Goal: Transaction & Acquisition: Purchase product/service

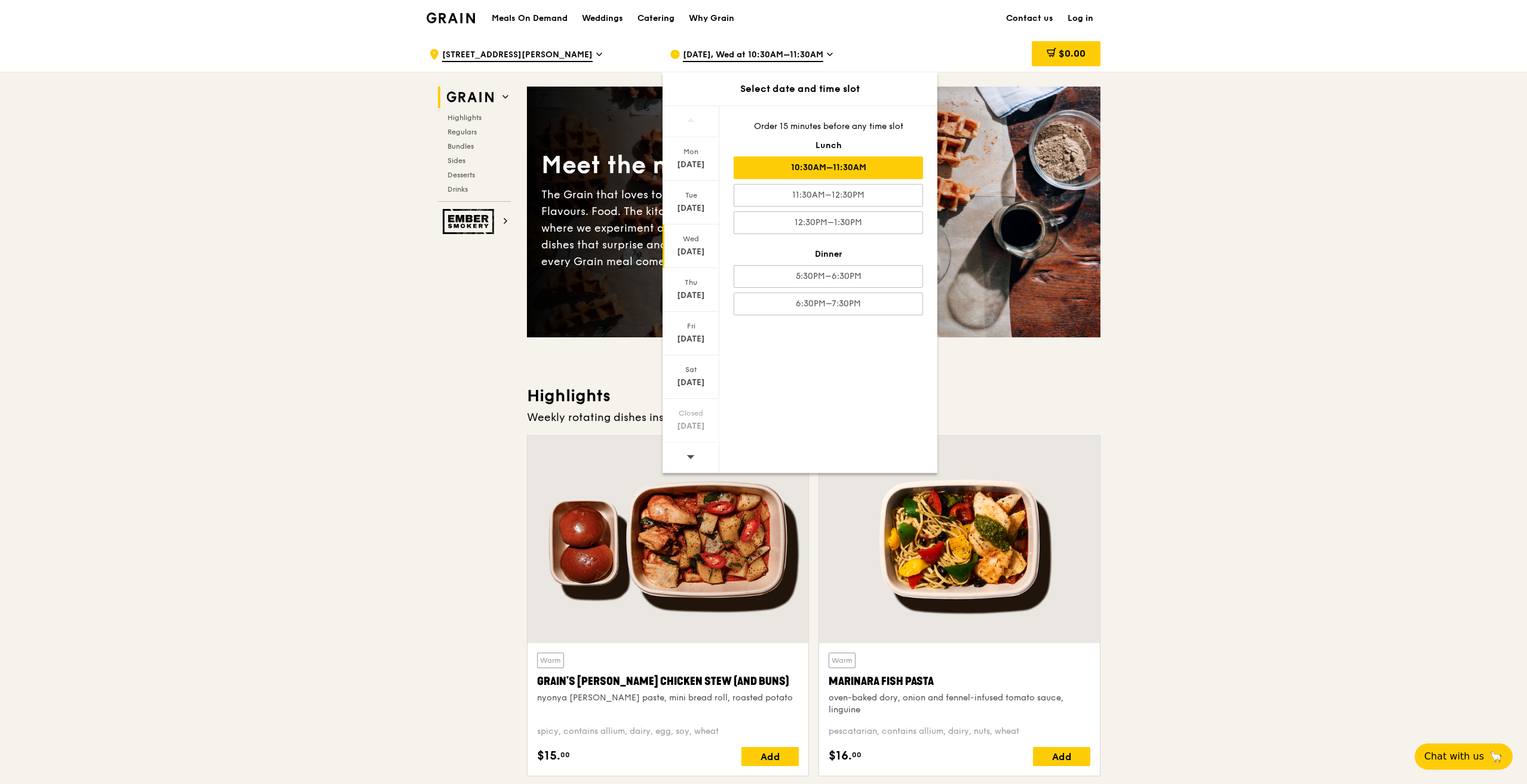
click at [860, 166] on div "10:30AM–11:30AM" at bounding box center [828, 167] width 189 height 23
click at [840, 165] on div "10:30AM–11:30AM" at bounding box center [828, 167] width 189 height 23
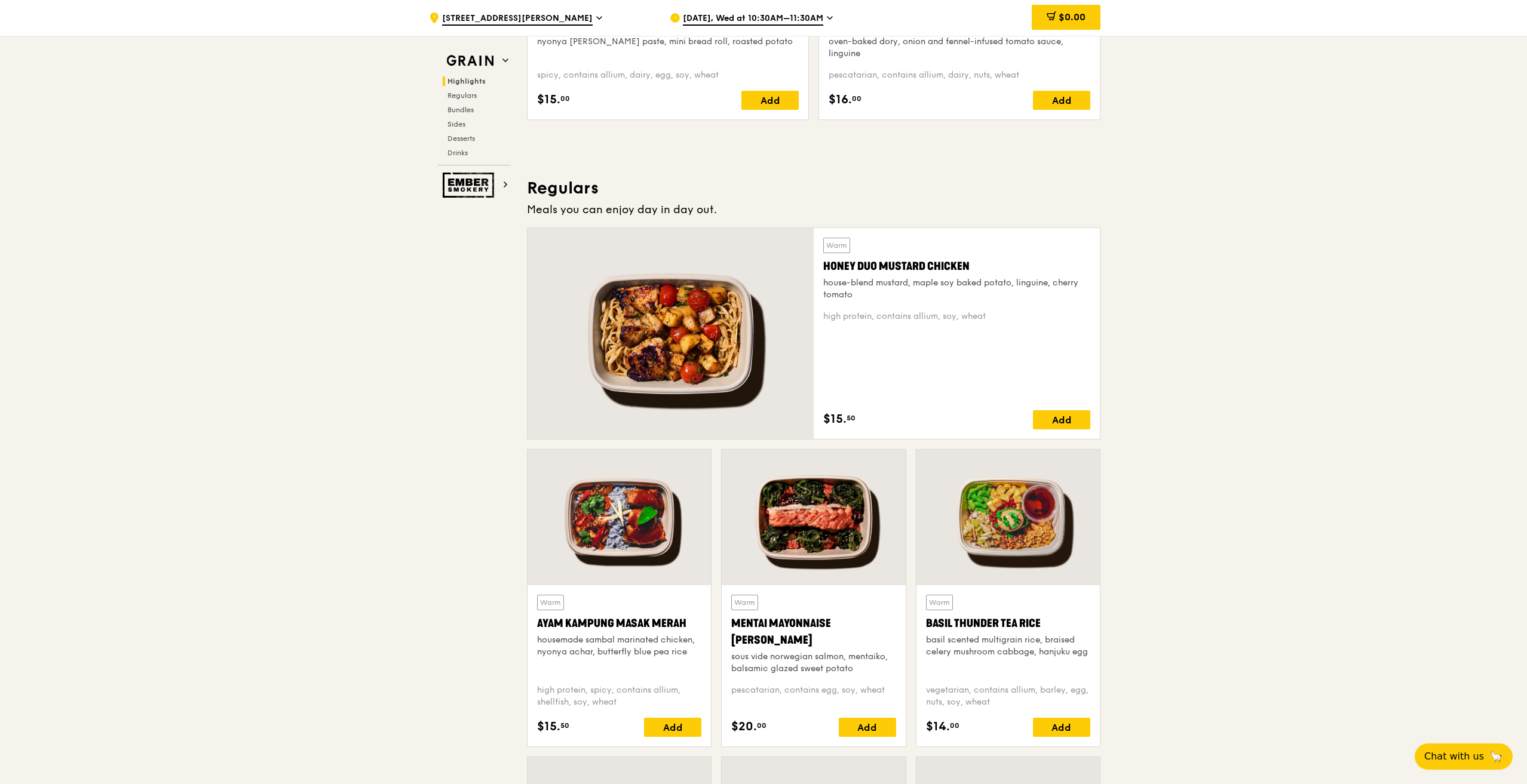
scroll to position [657, 0]
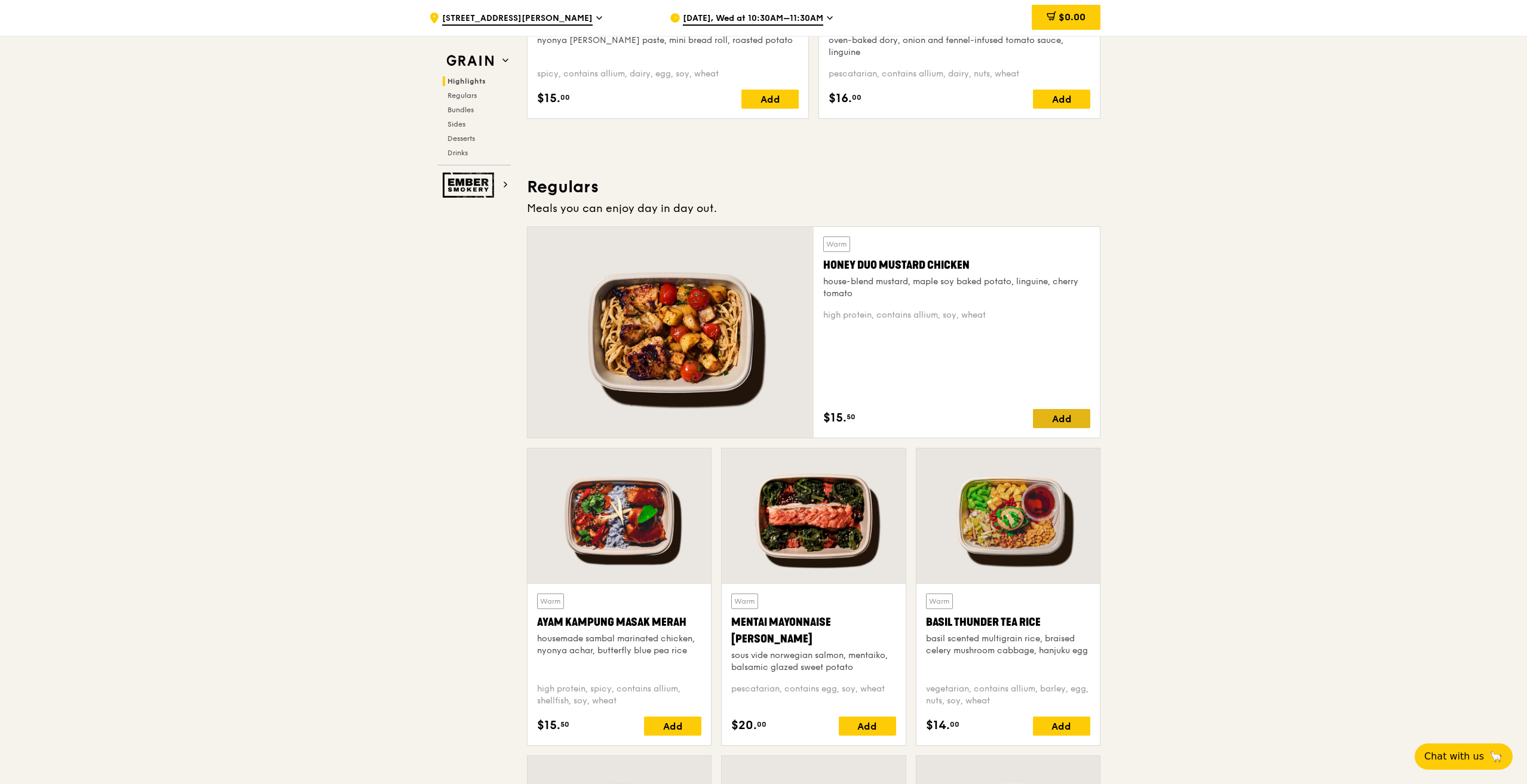
click at [1064, 416] on div "Add" at bounding box center [1061, 418] width 57 height 19
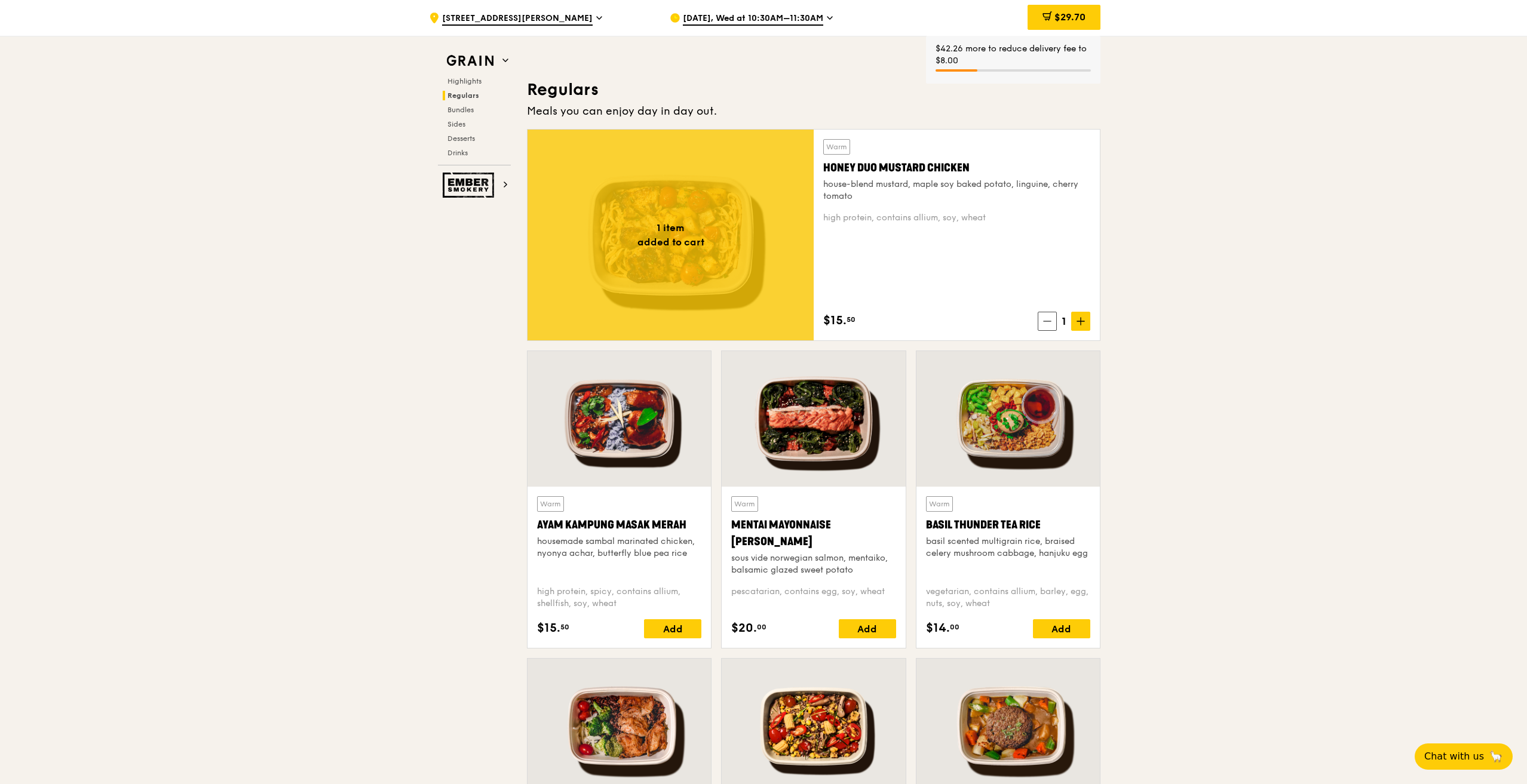
scroll to position [836, 0]
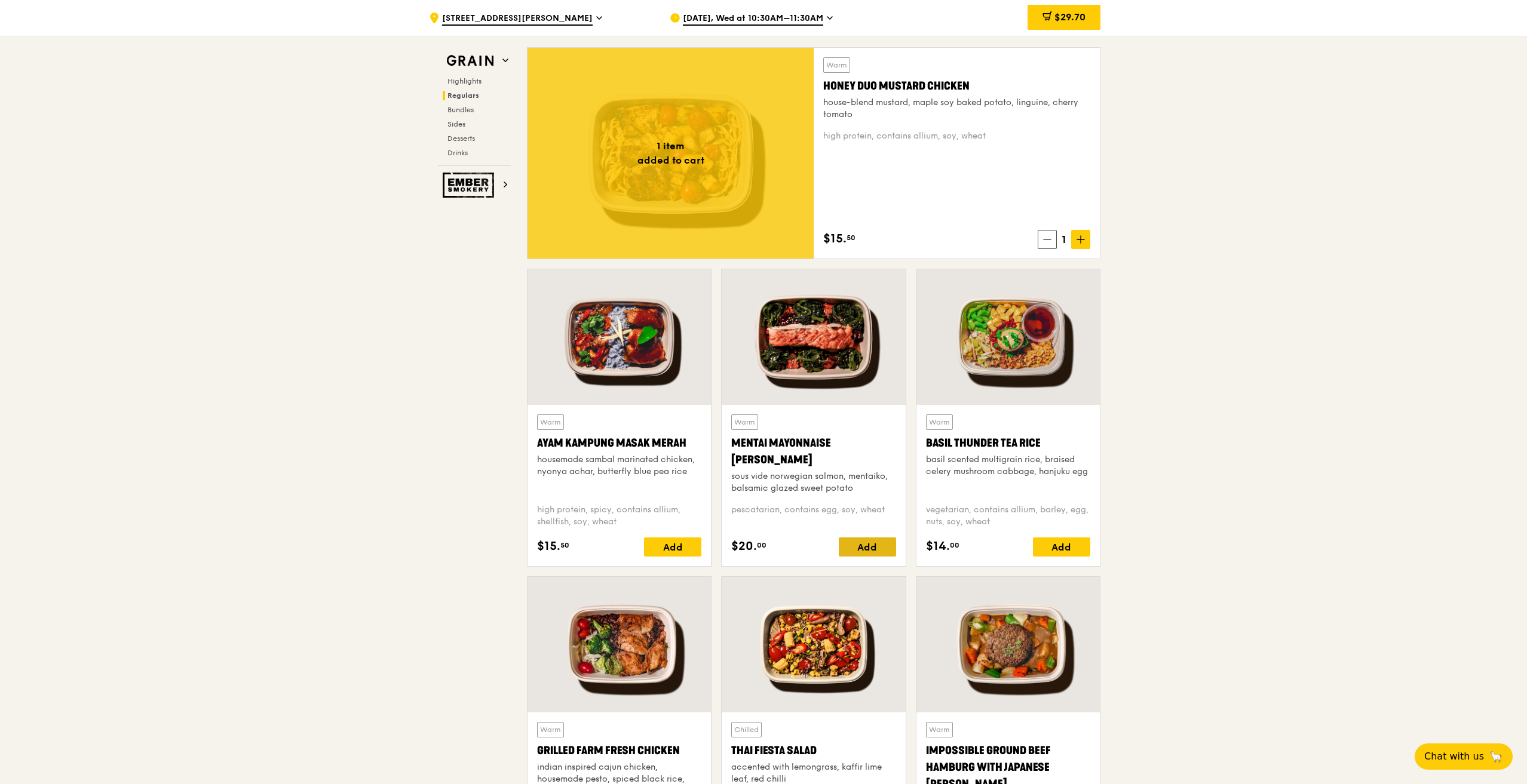
click at [869, 547] on div "Add" at bounding box center [868, 547] width 57 height 19
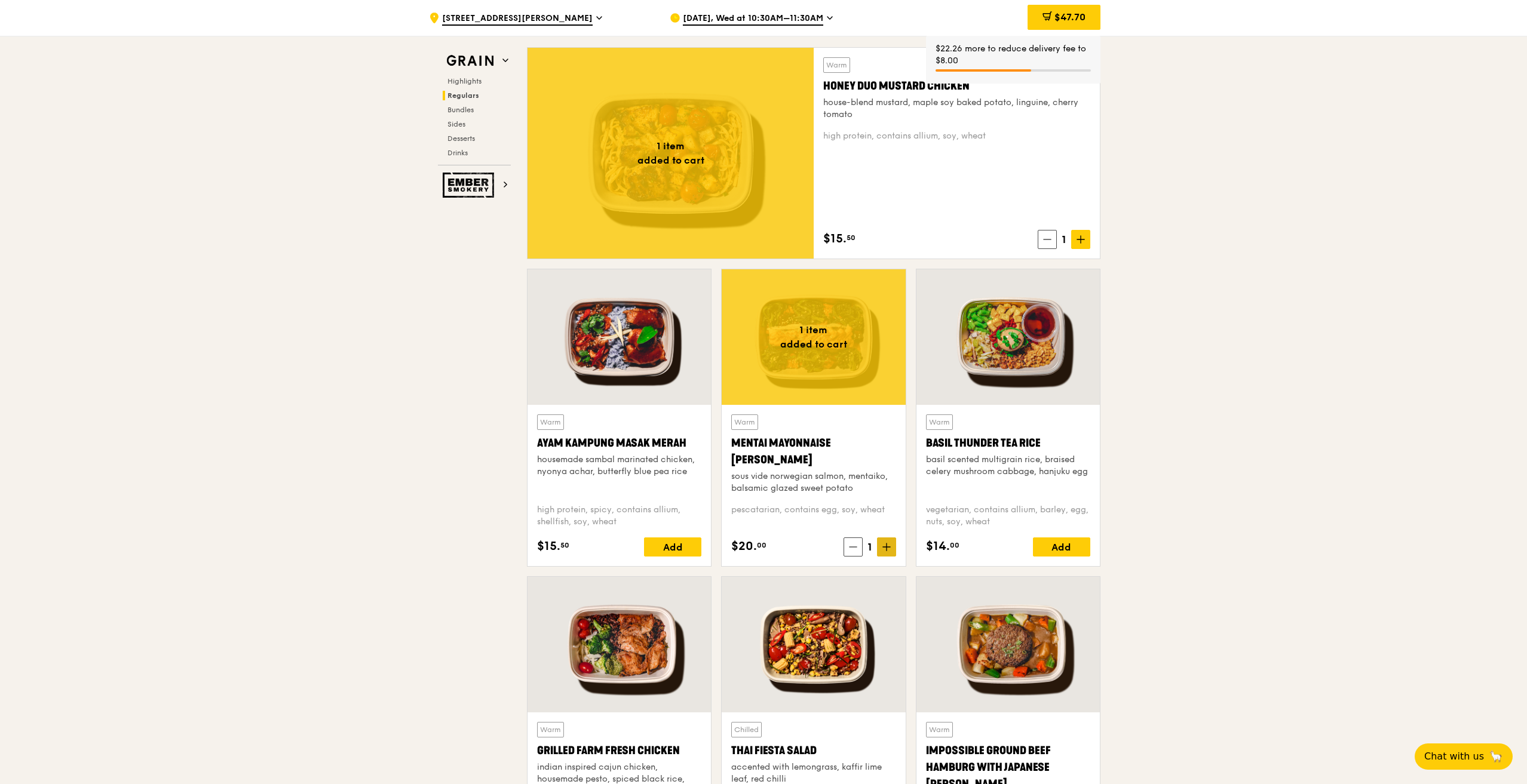
click at [889, 552] on span at bounding box center [886, 547] width 19 height 19
click at [889, 549] on icon at bounding box center [886, 547] width 8 height 8
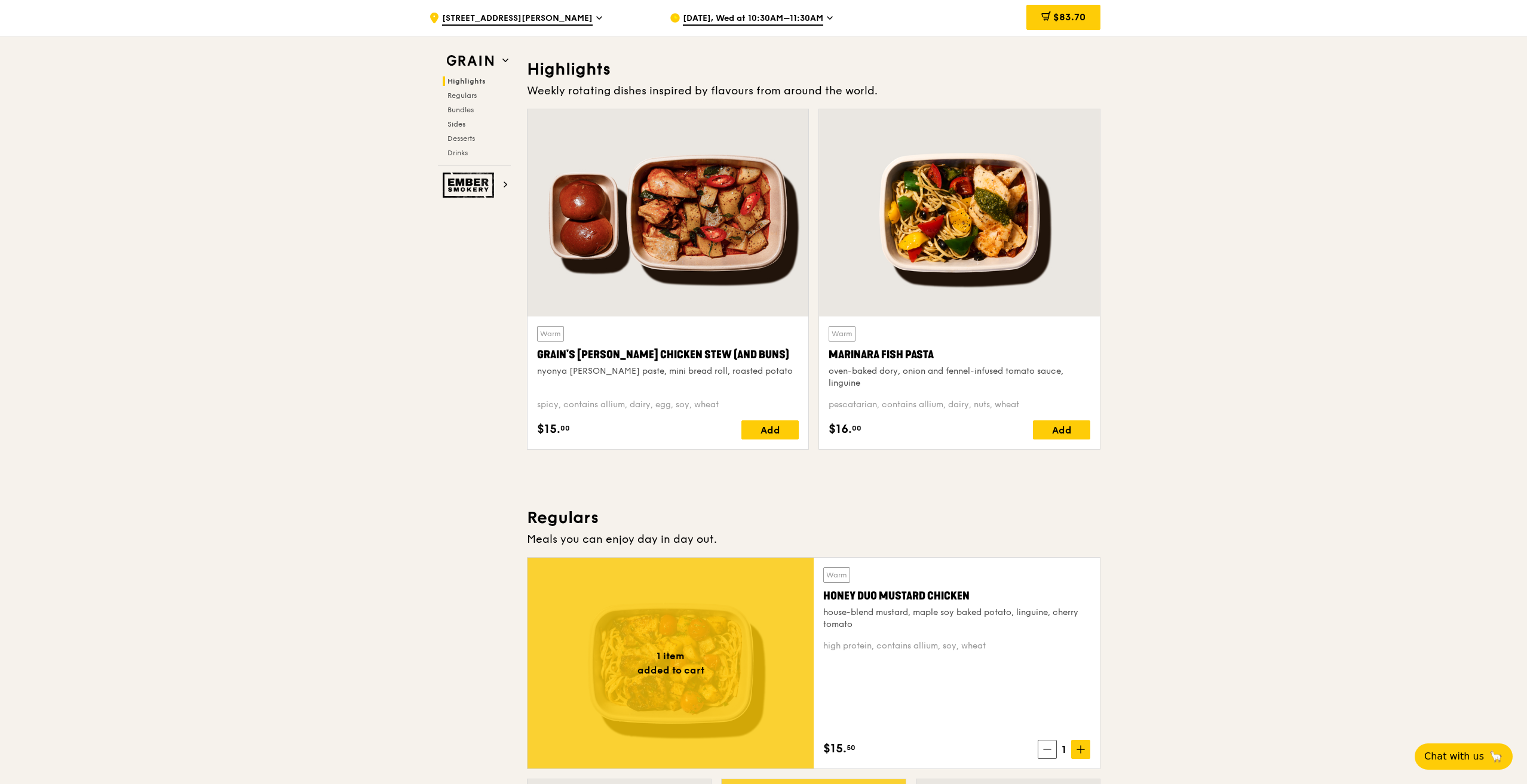
scroll to position [299, 0]
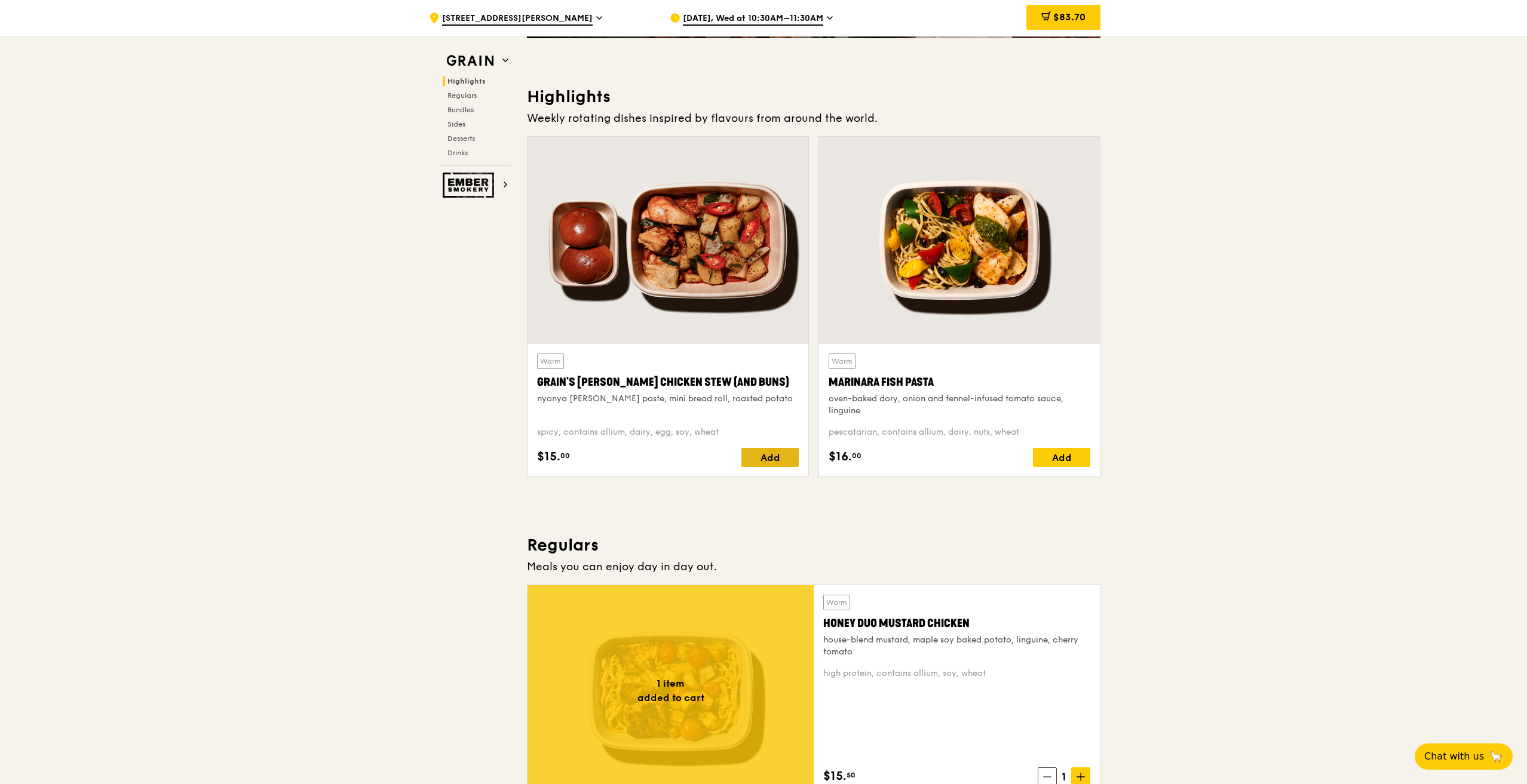
click at [765, 459] on div "Add" at bounding box center [770, 457] width 57 height 19
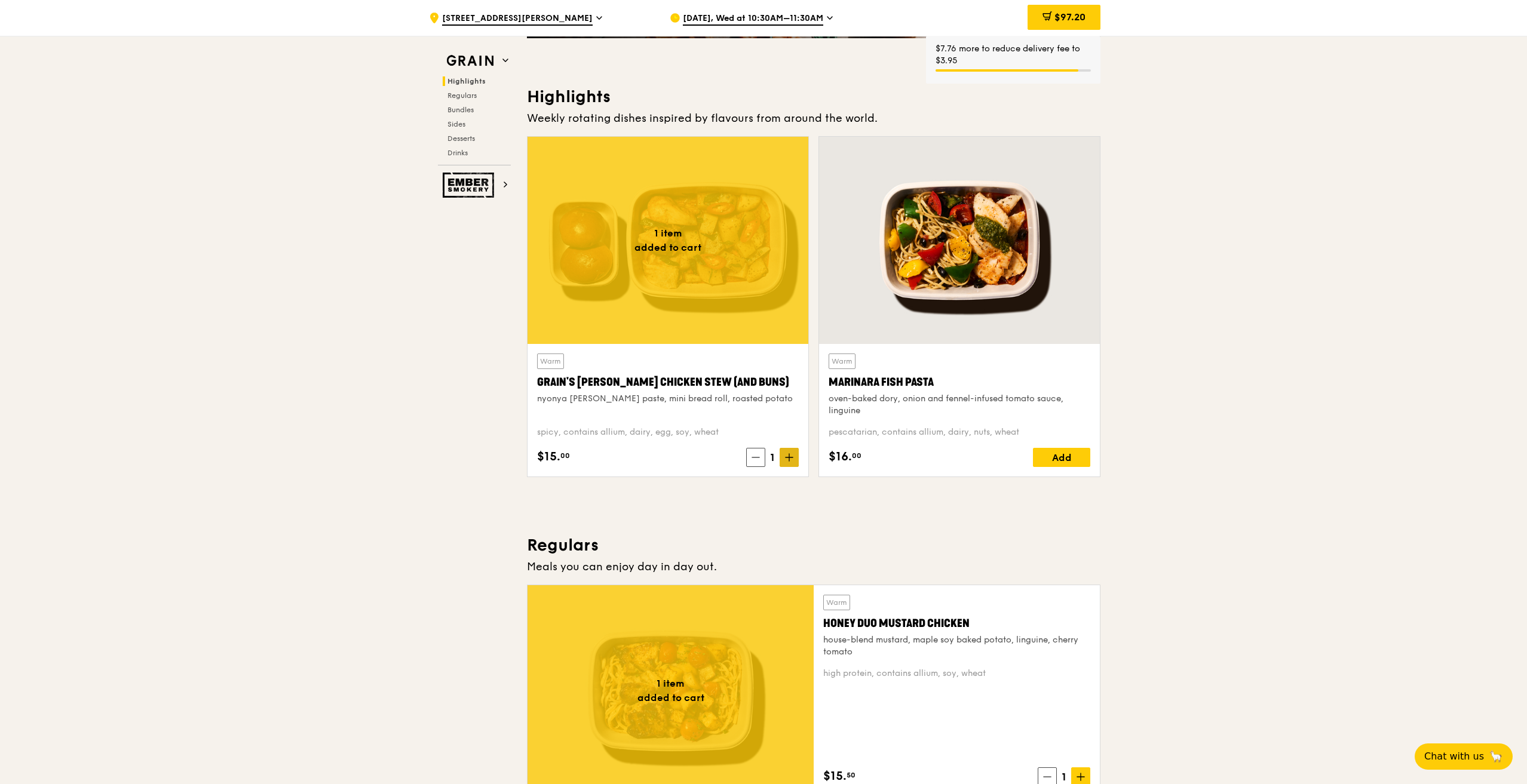
click at [789, 458] on icon at bounding box center [789, 457] width 8 height 8
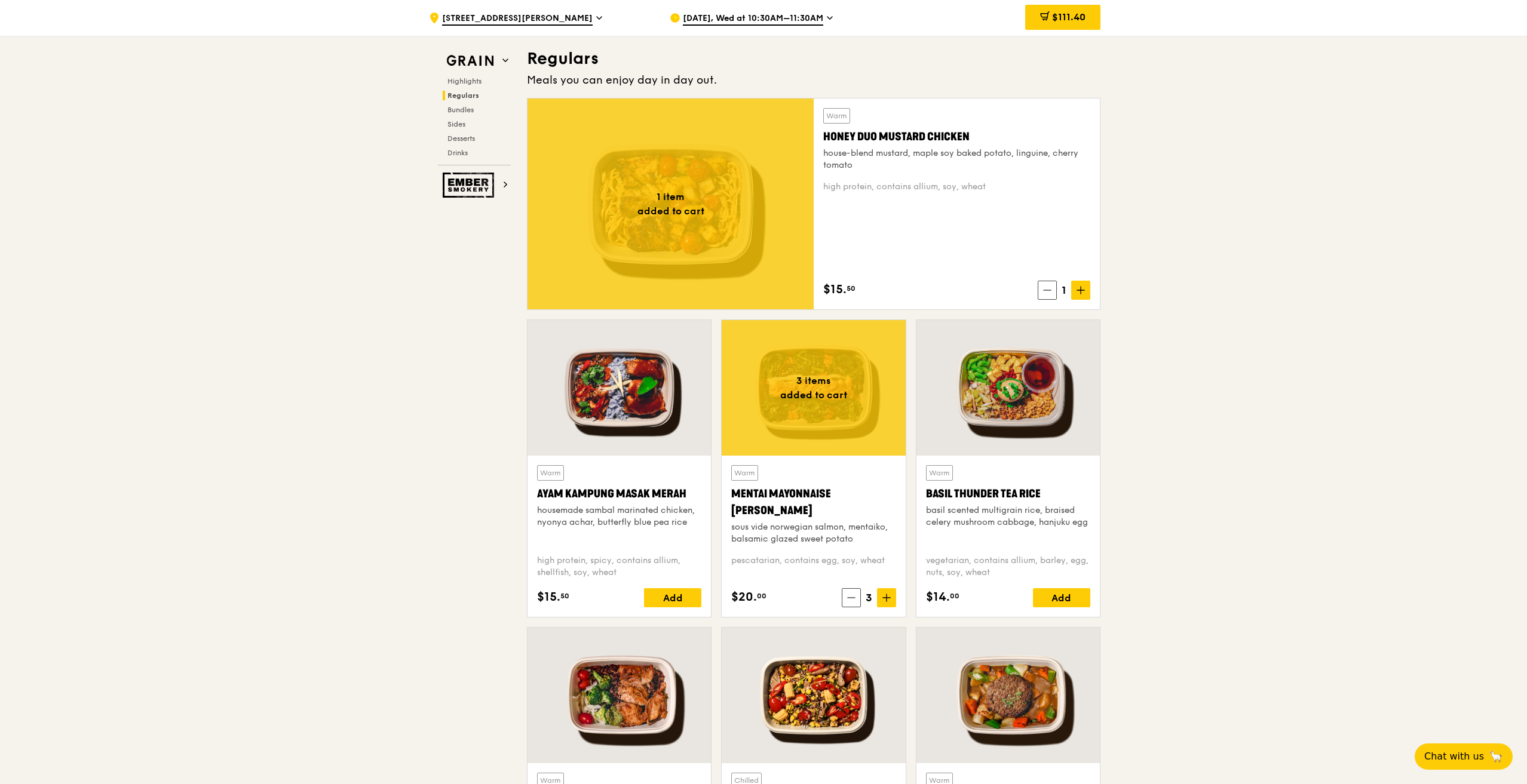
scroll to position [1075, 0]
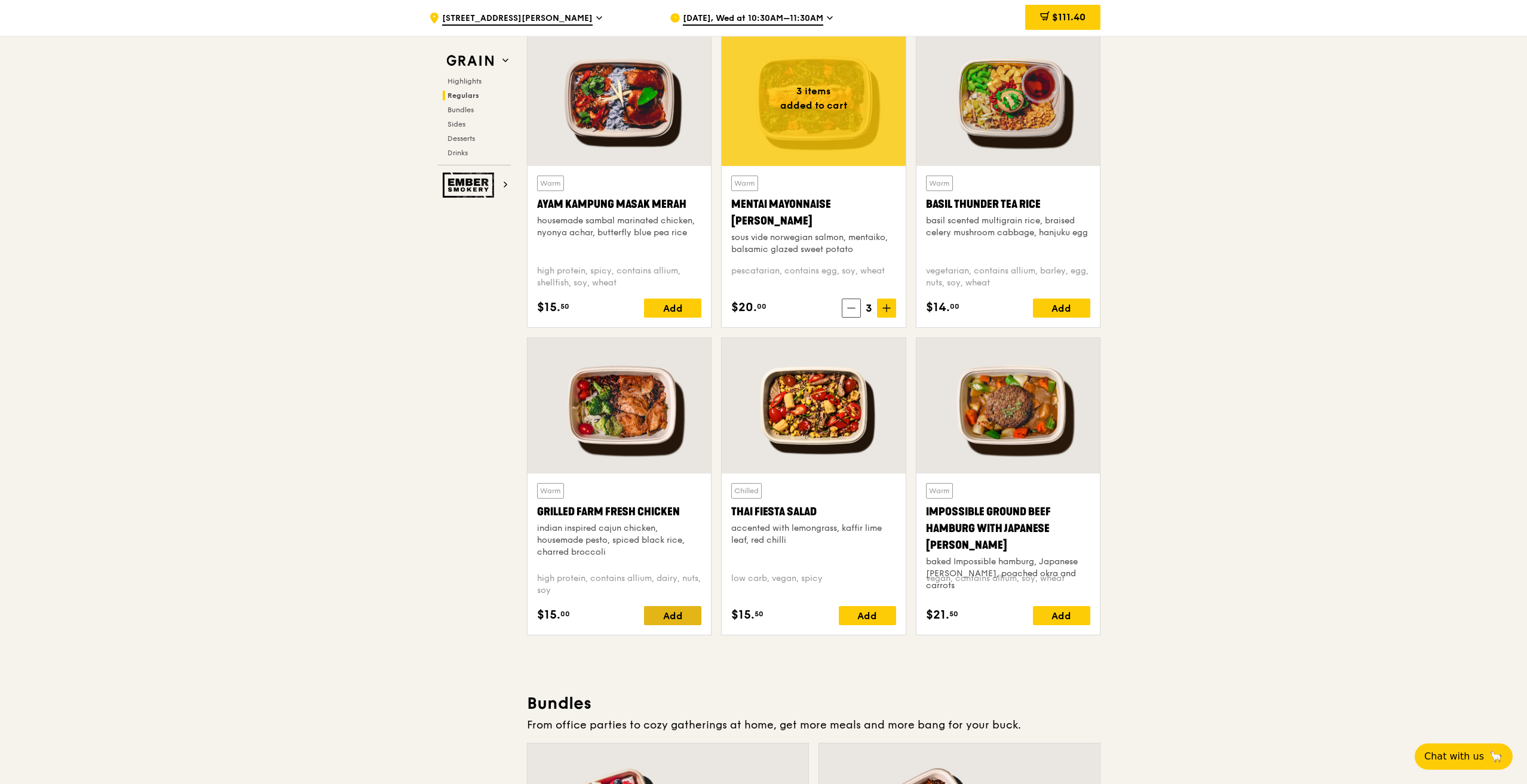
click at [674, 617] on div "Add" at bounding box center [672, 615] width 57 height 19
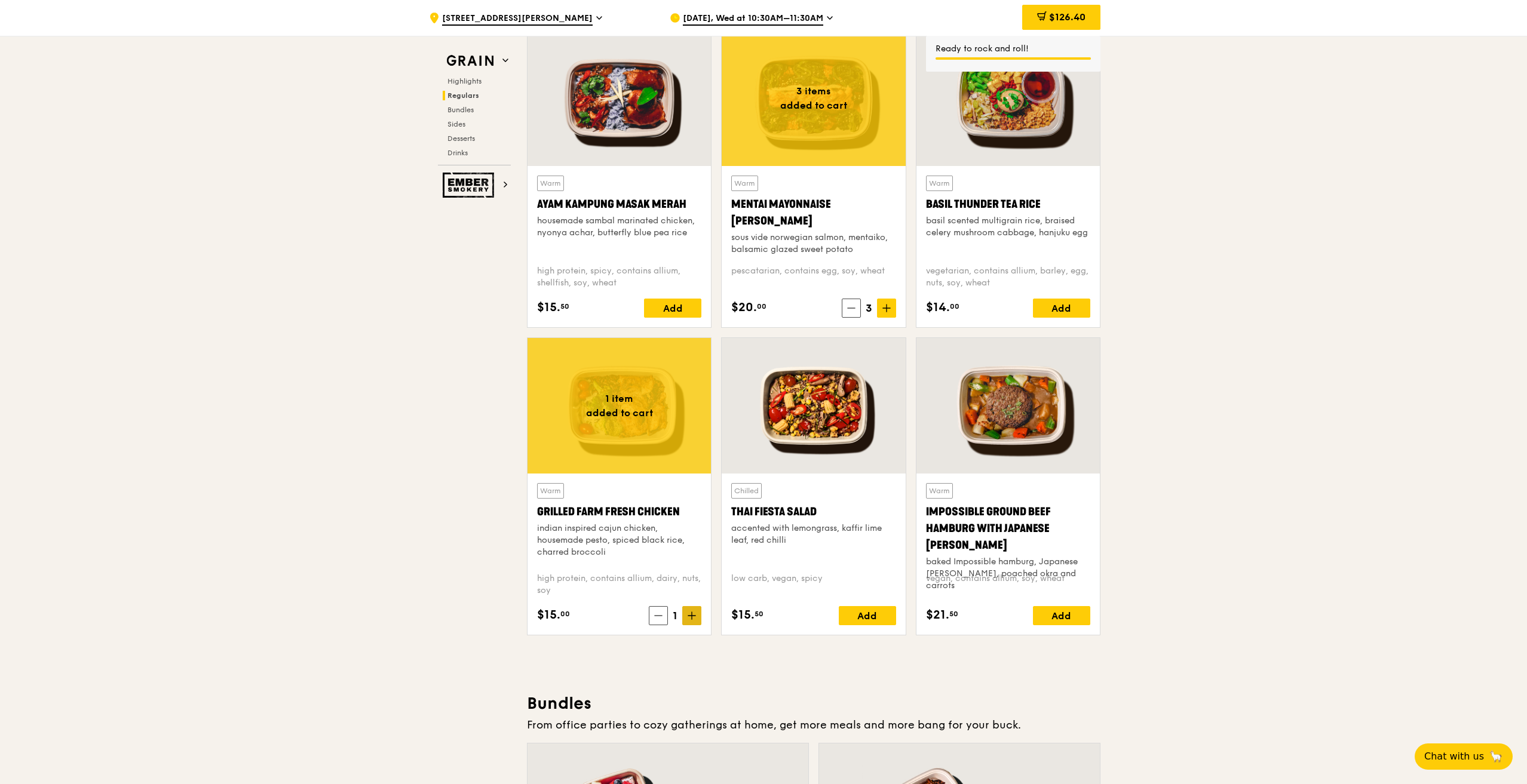
click at [690, 616] on icon at bounding box center [692, 616] width 8 height 0
click at [1058, 617] on div "Add" at bounding box center [1061, 615] width 57 height 19
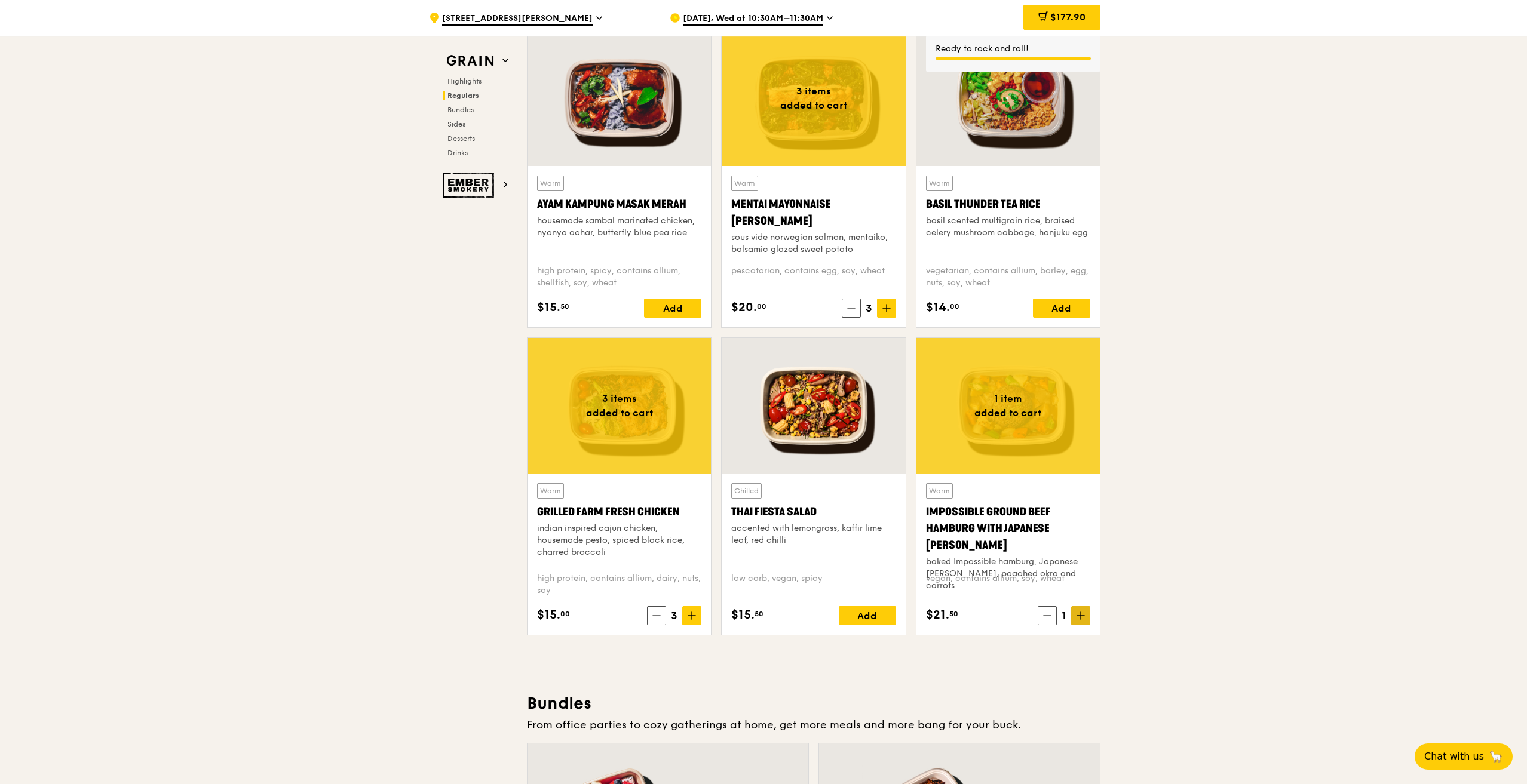
click at [1084, 617] on icon at bounding box center [1080, 615] width 8 height 8
click at [874, 617] on div "Add" at bounding box center [868, 615] width 57 height 19
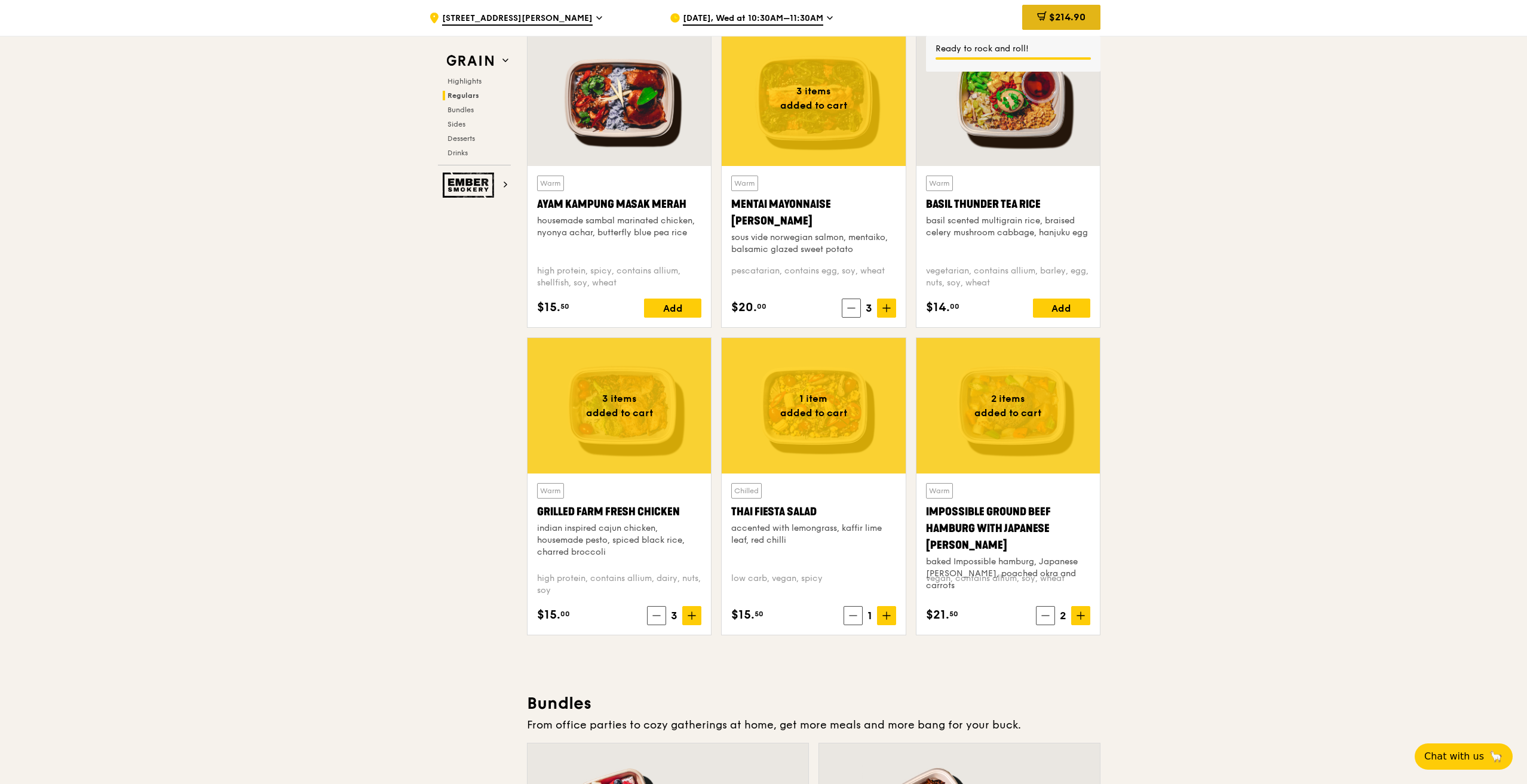
click at [1082, 19] on span "$214.90" at bounding box center [1067, 17] width 37 height 11
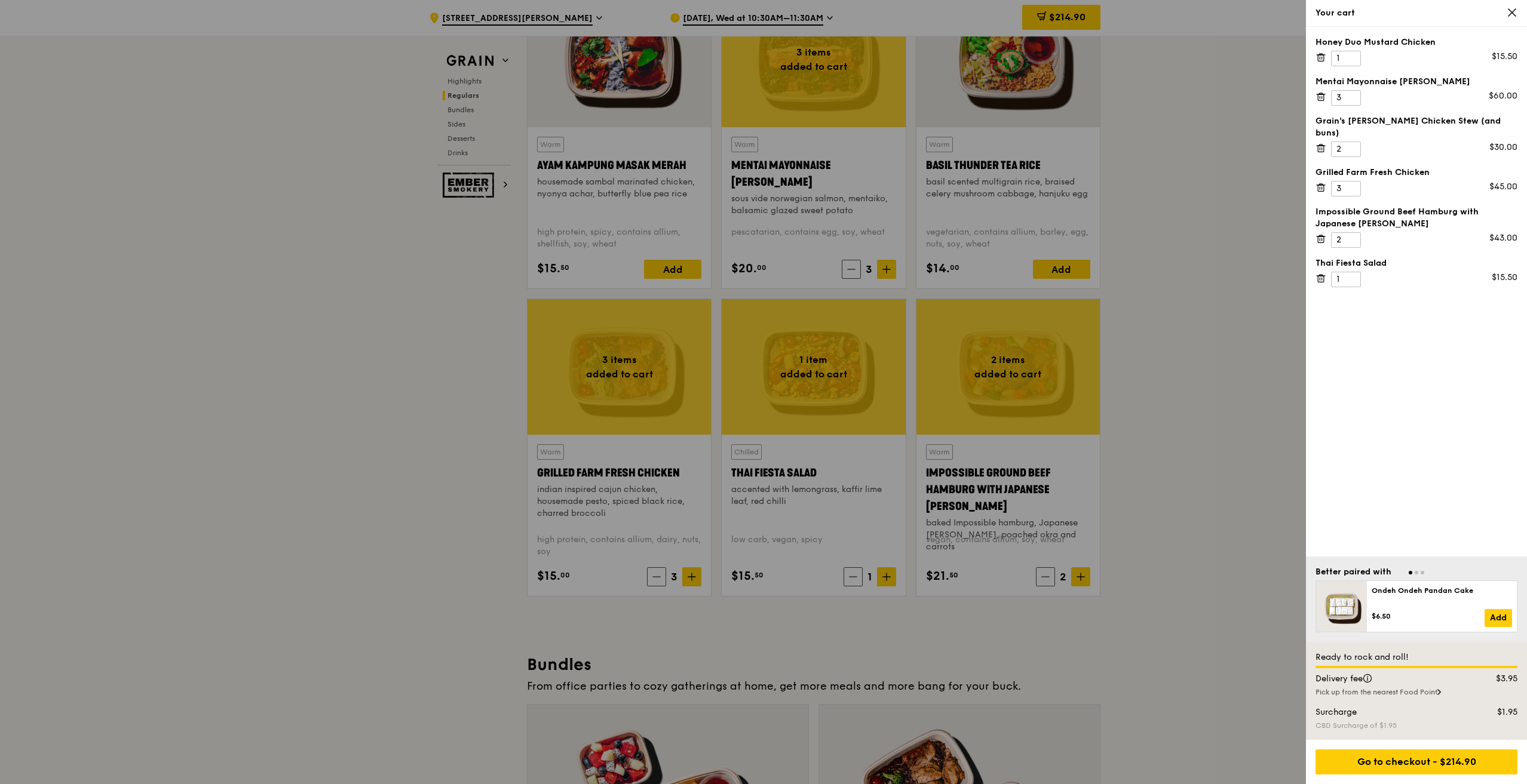
scroll to position [1135, 0]
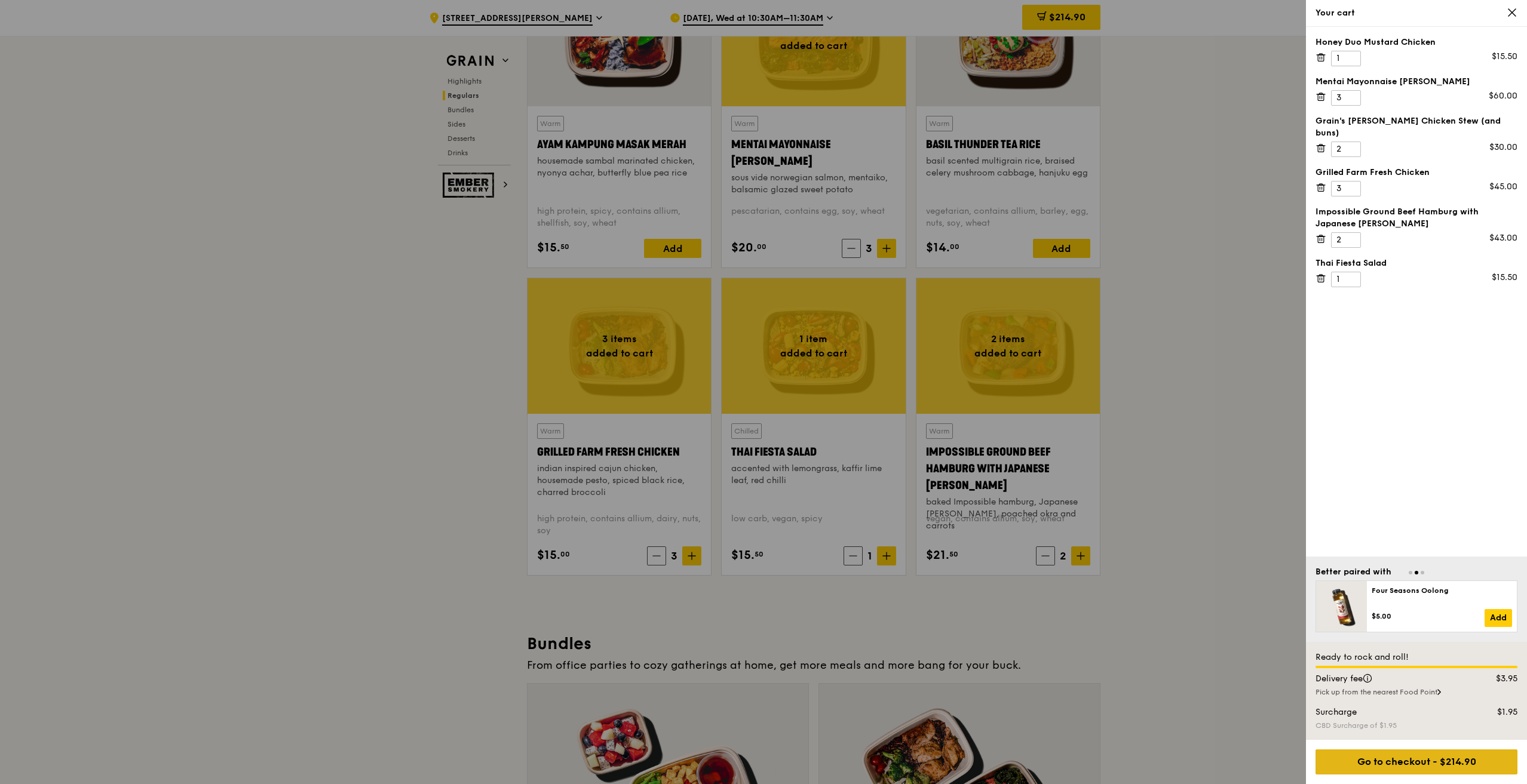
click at [1420, 761] on div "Go to checkout - $214.90" at bounding box center [1416, 761] width 202 height 25
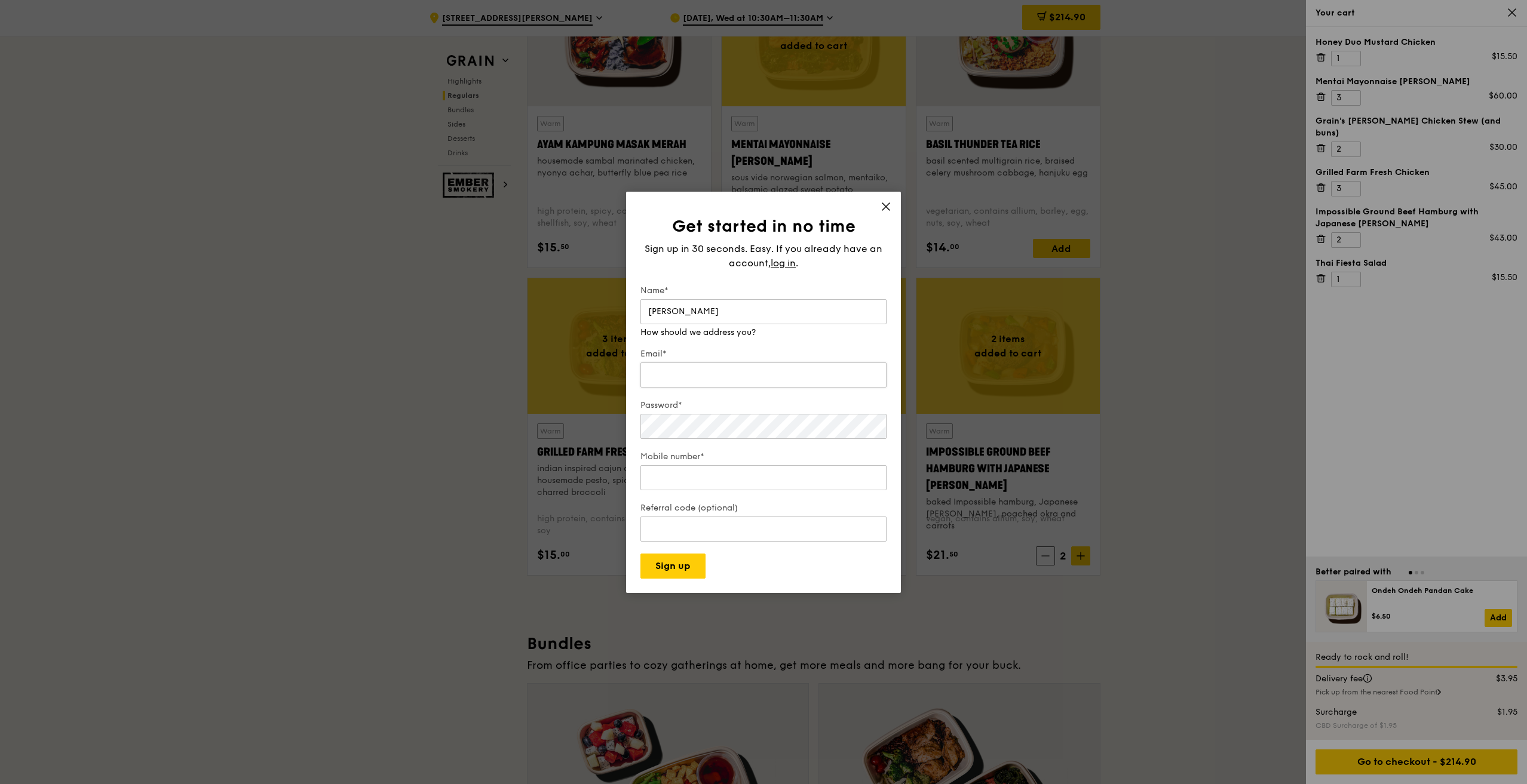
type input "Irene Wong"
click at [725, 374] on input "Email*" at bounding box center [764, 375] width 246 height 25
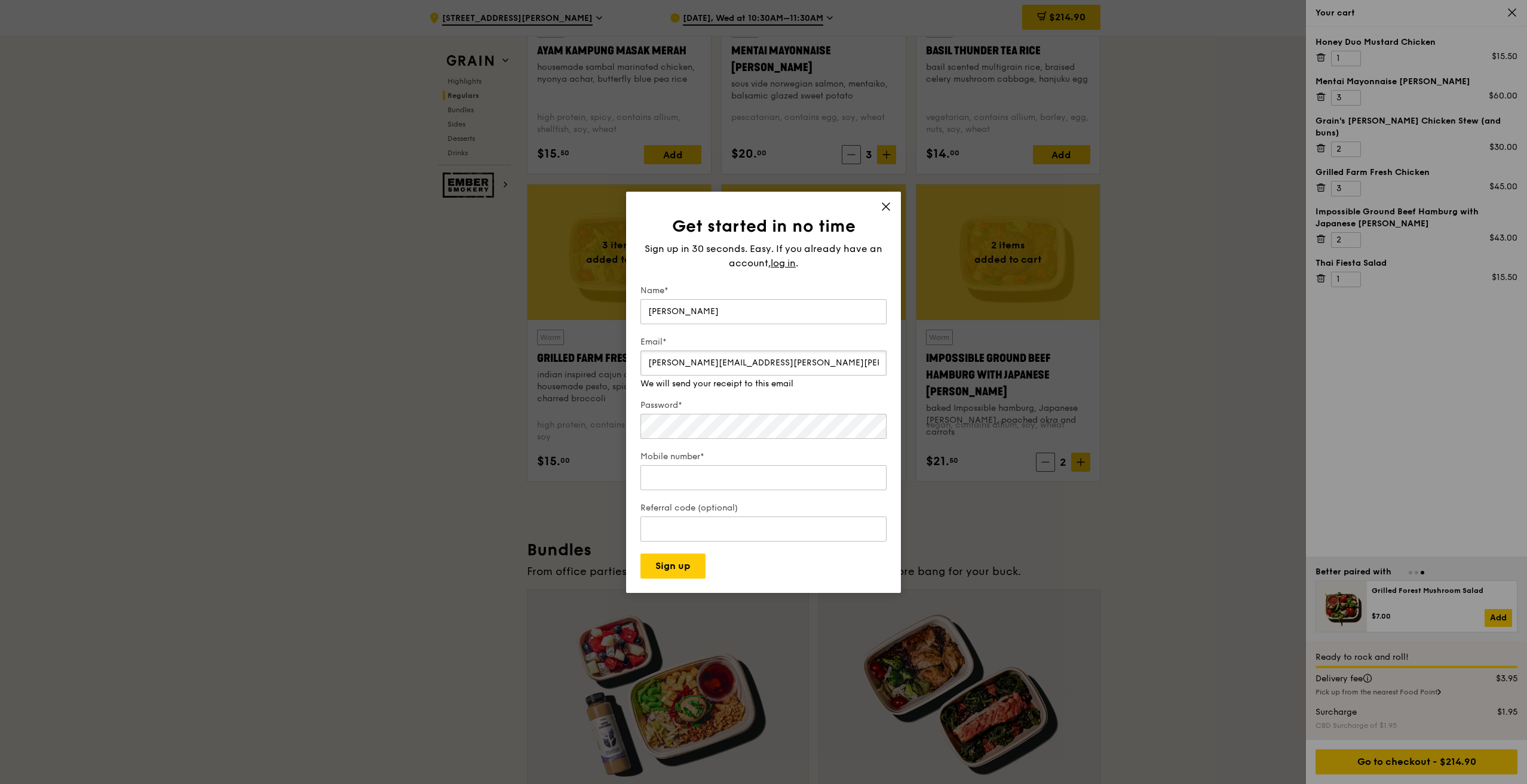
scroll to position [1254, 0]
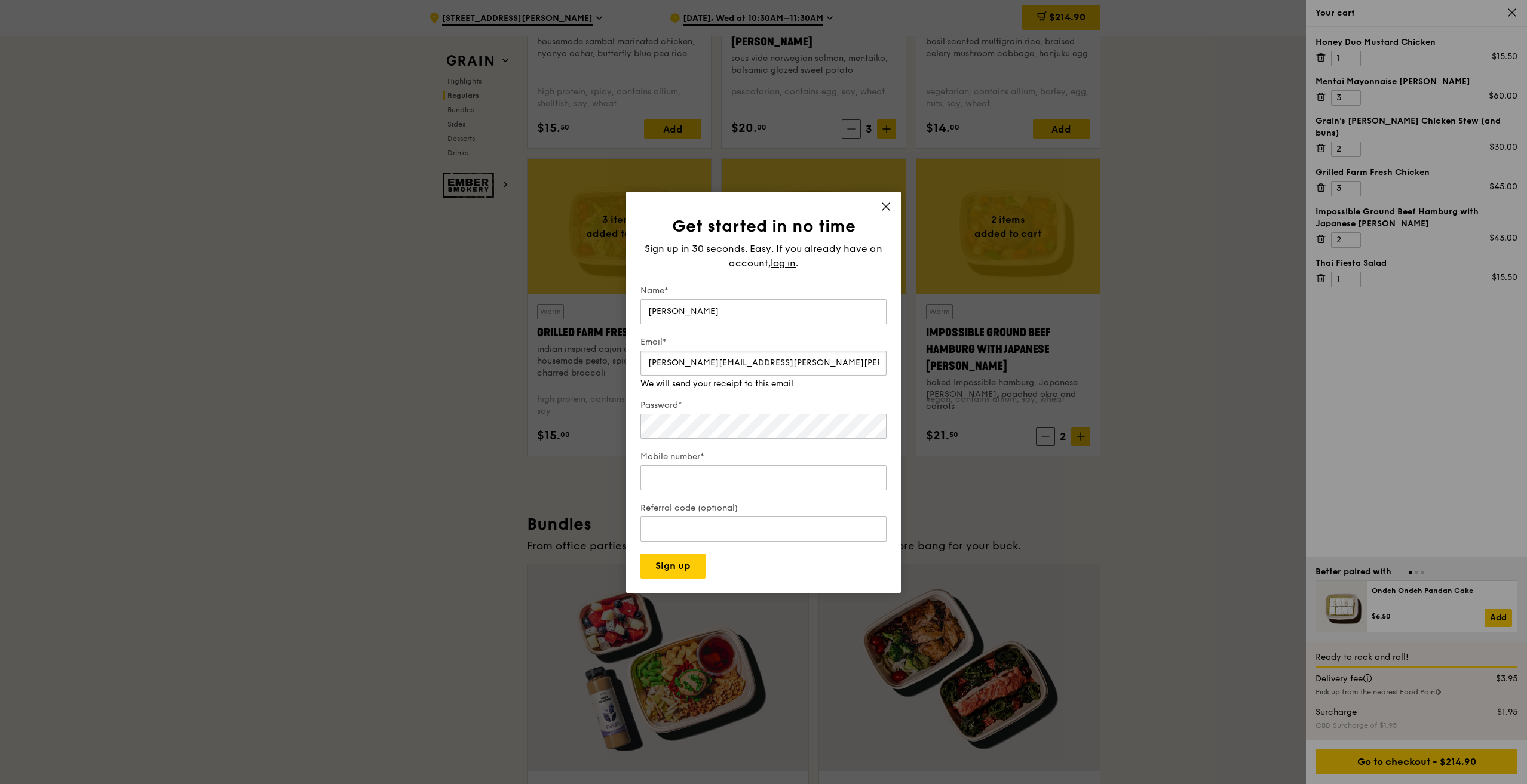
type input "irene.wong@olea.net"
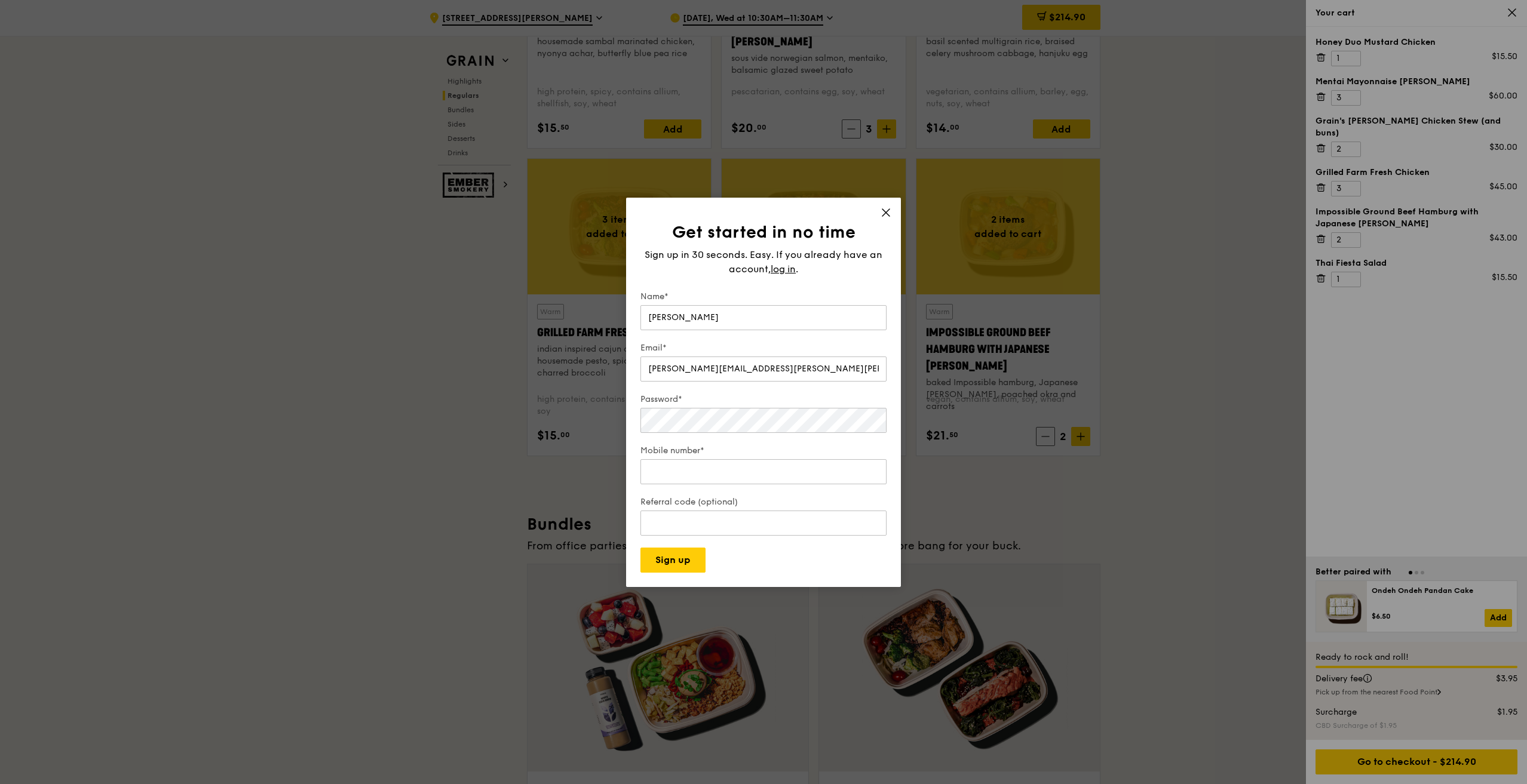
click at [886, 205] on div "Get started in no time Sign up in 30 seconds. Easy. If you already have an acco…" at bounding box center [763, 392] width 275 height 390
click at [886, 212] on icon at bounding box center [886, 213] width 8 height 8
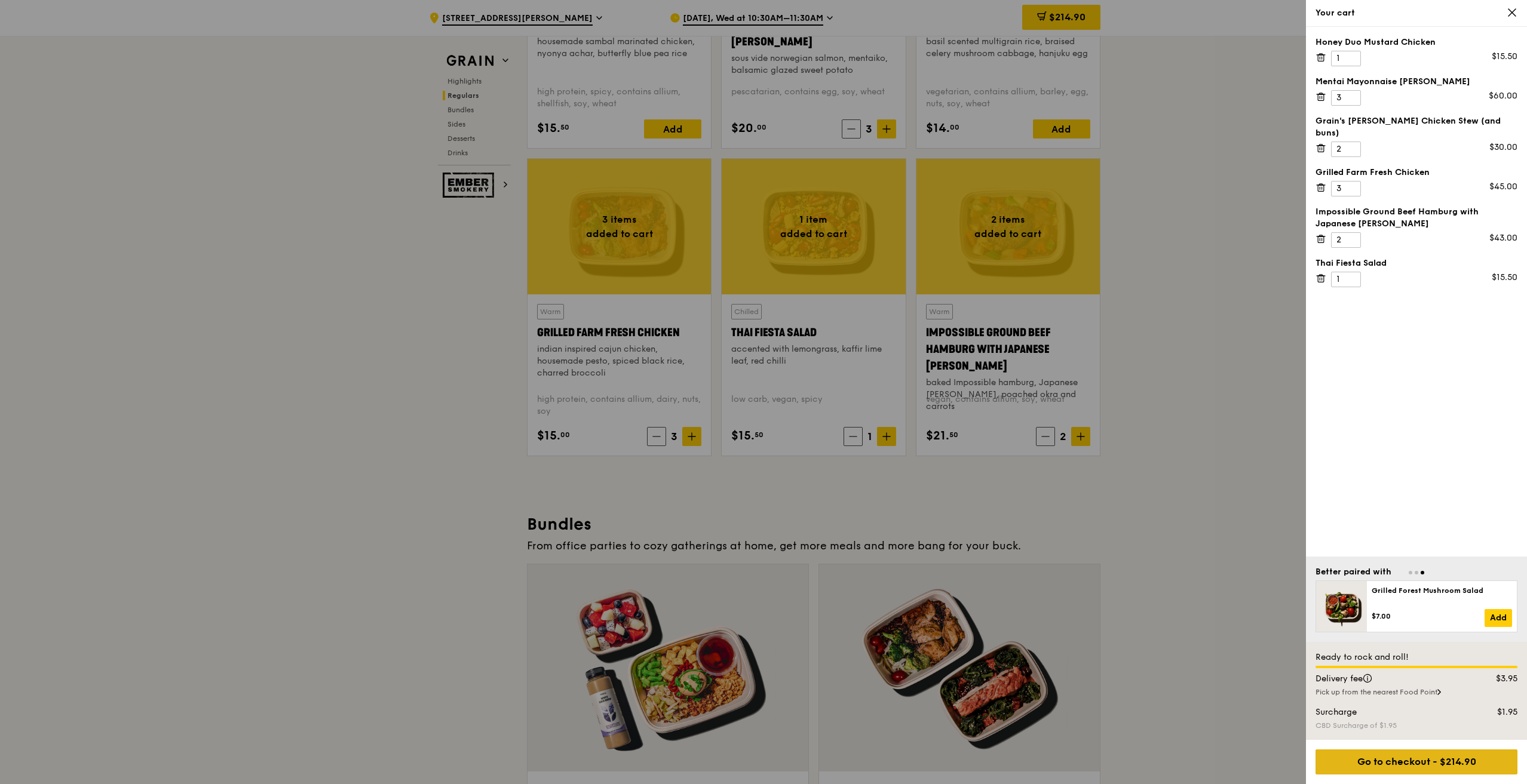
click at [1420, 765] on div "Go to checkout - $214.90" at bounding box center [1416, 761] width 202 height 25
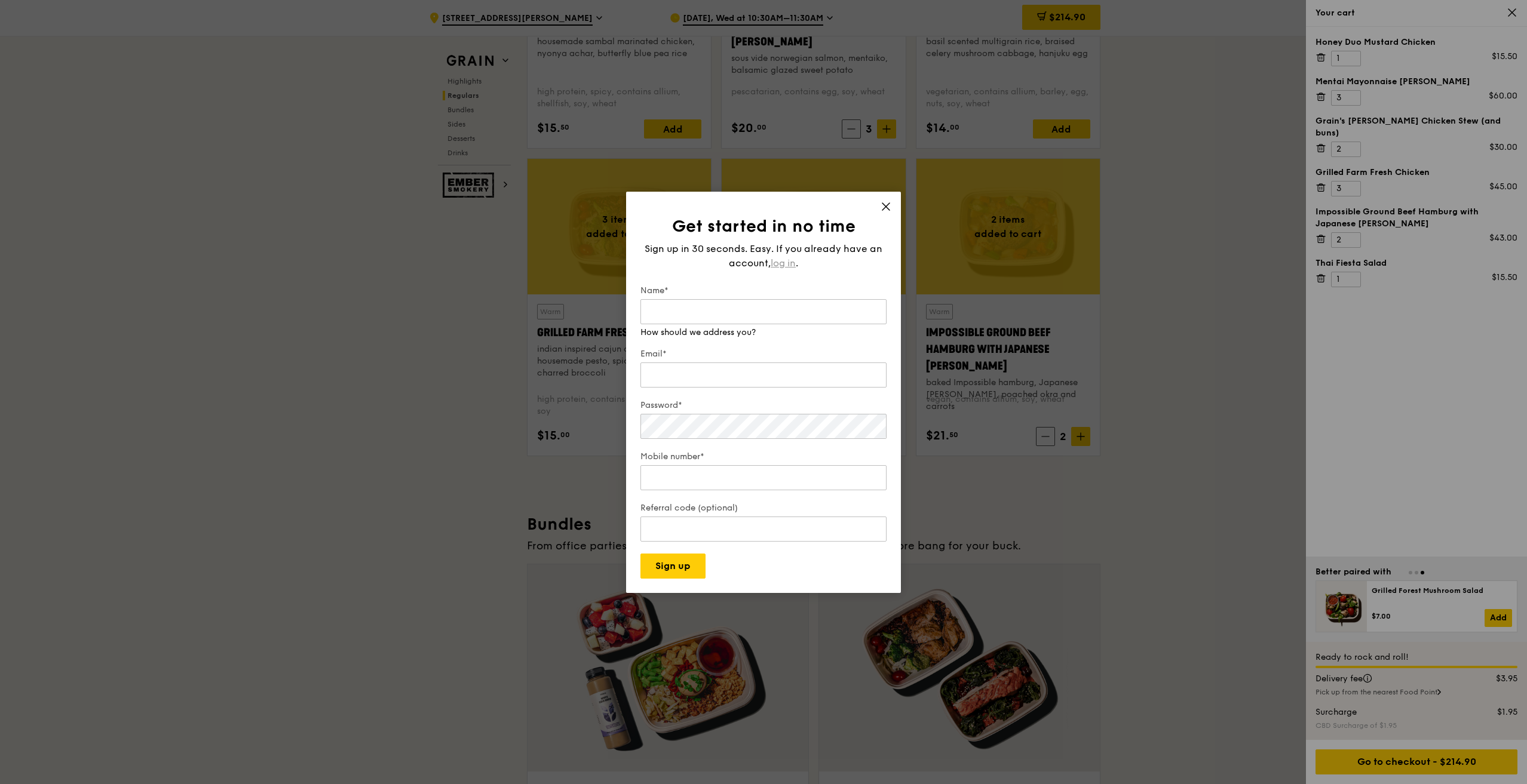
click at [792, 267] on span "log in" at bounding box center [783, 263] width 25 height 14
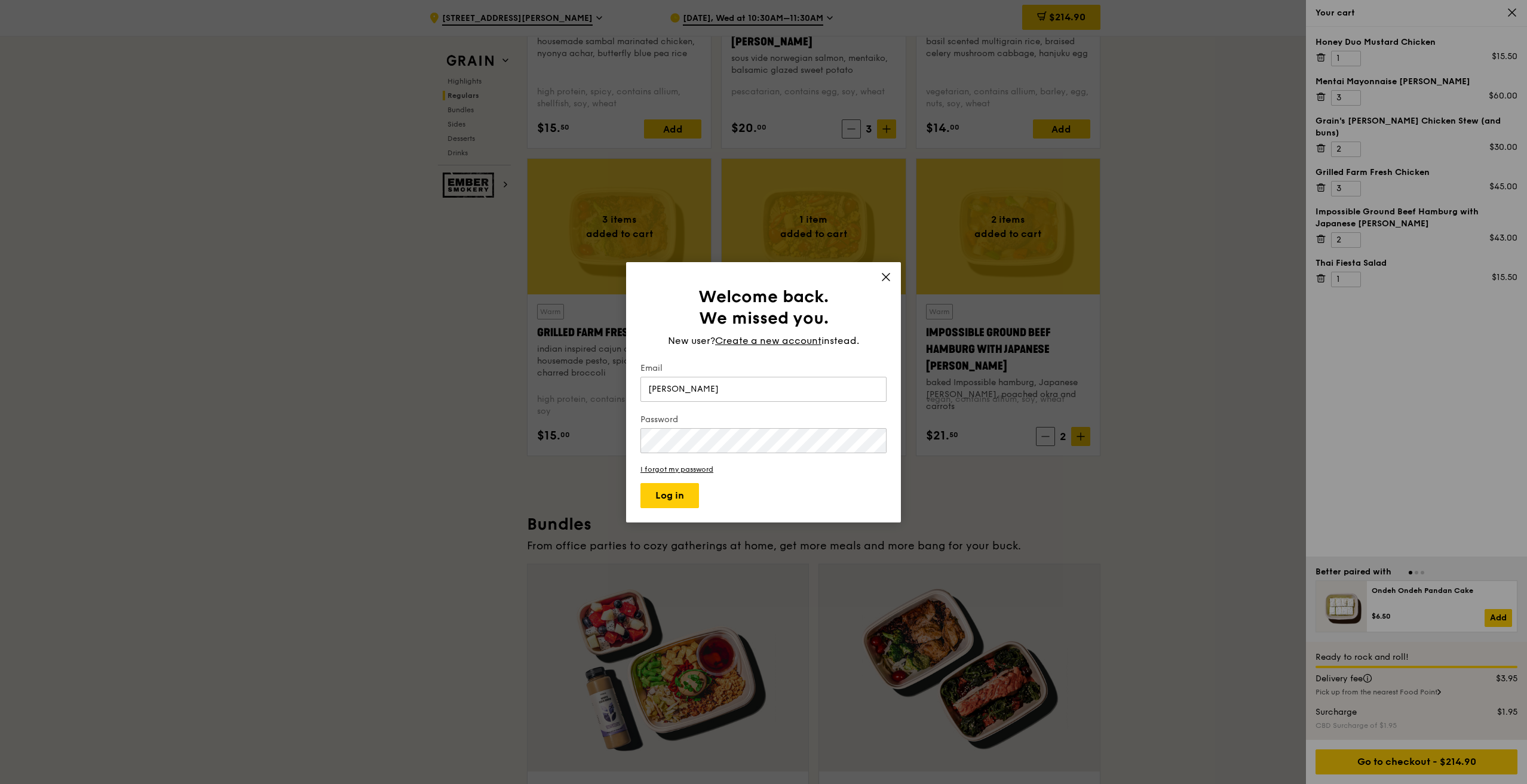
type input "irene.wong@olea.net"
click at [681, 496] on button "Log in" at bounding box center [670, 495] width 59 height 25
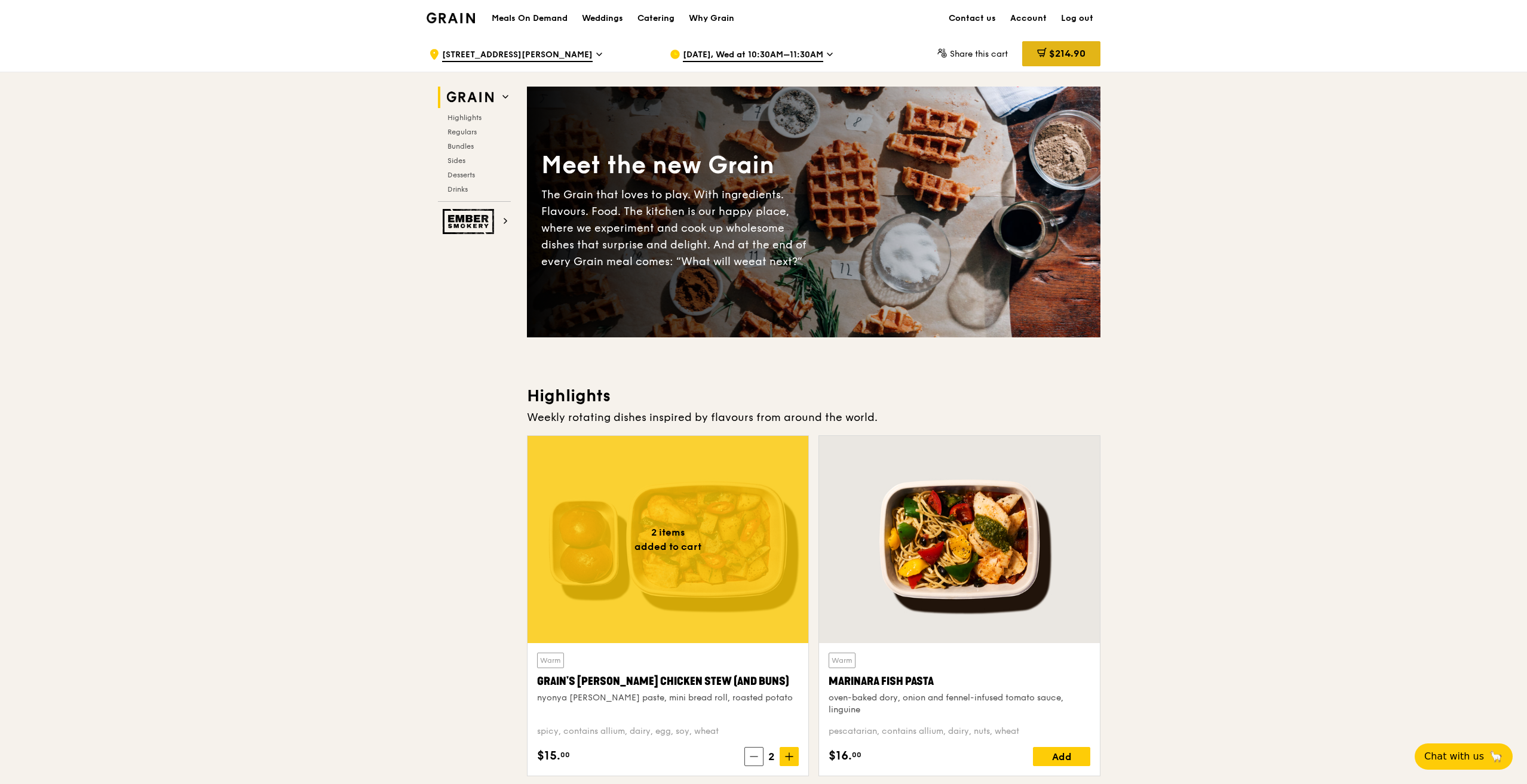
click at [1040, 56] on icon at bounding box center [1042, 53] width 10 height 10
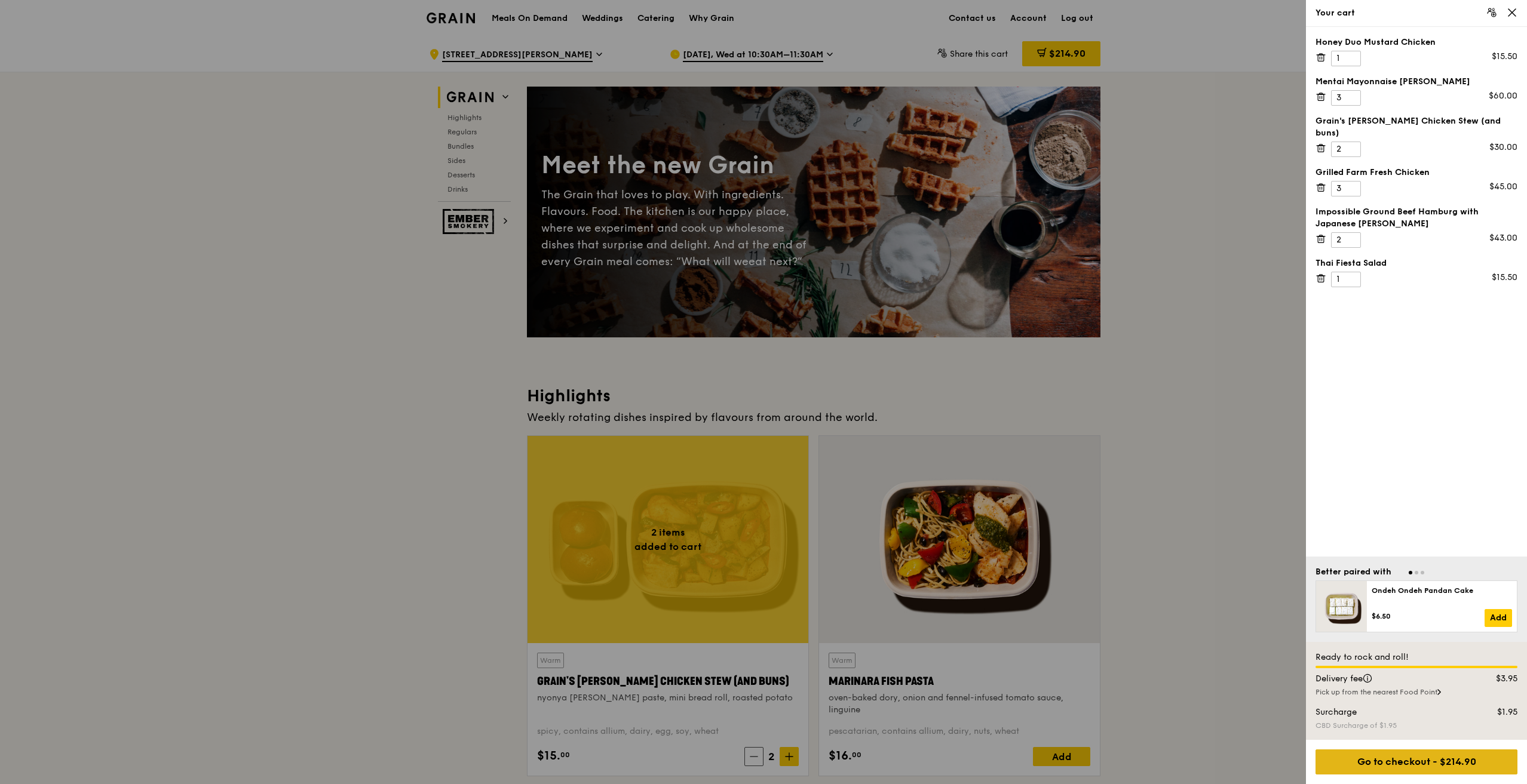
click at [1398, 764] on div "Go to checkout - $214.90" at bounding box center [1416, 761] width 202 height 25
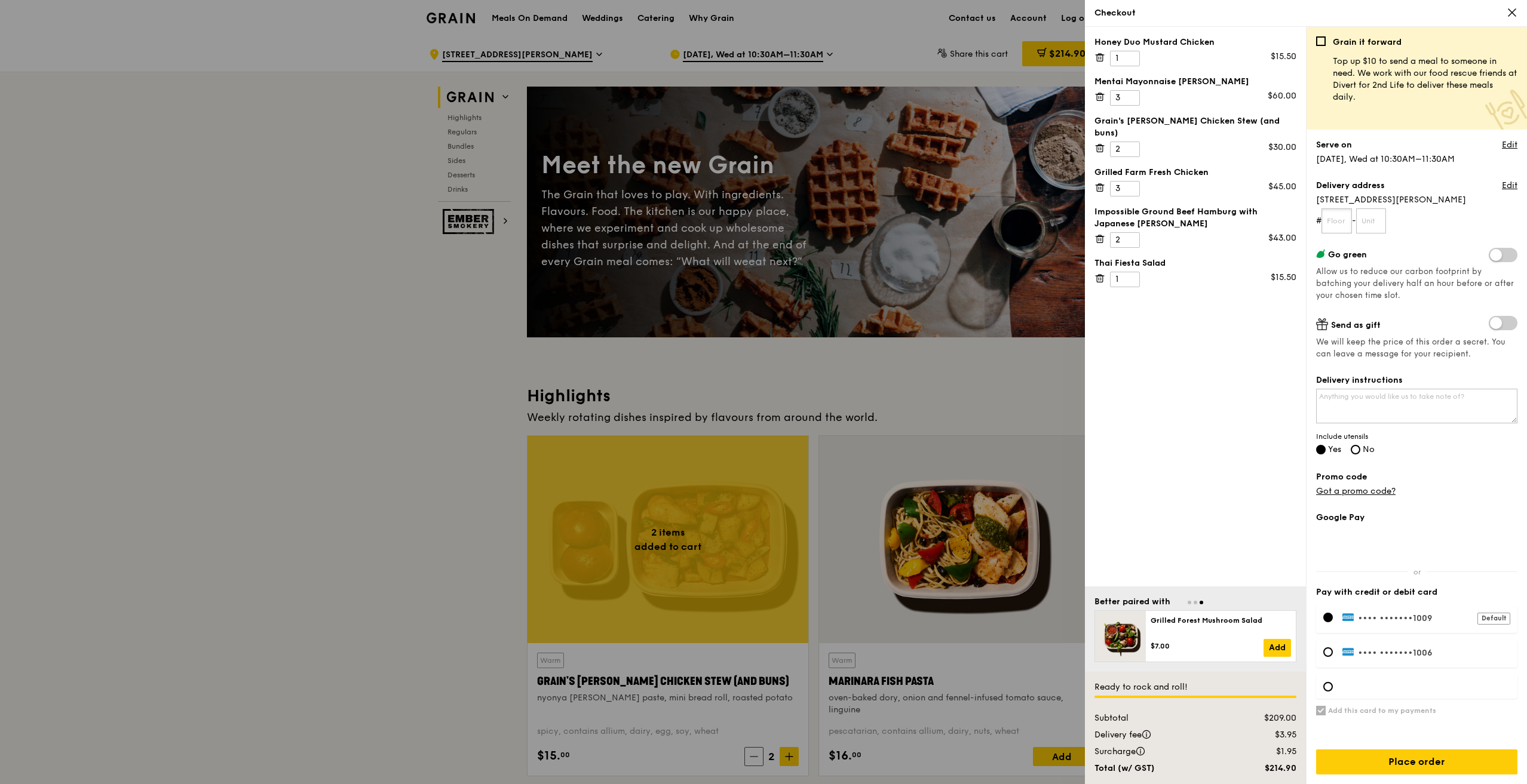
click at [1340, 221] on input "text" at bounding box center [1336, 221] width 31 height 25
type input "16"
click at [1379, 213] on input "text" at bounding box center [1371, 221] width 31 height 25
type input "01"
click at [1441, 396] on textarea "Delivery instructions" at bounding box center [1417, 406] width 201 height 35
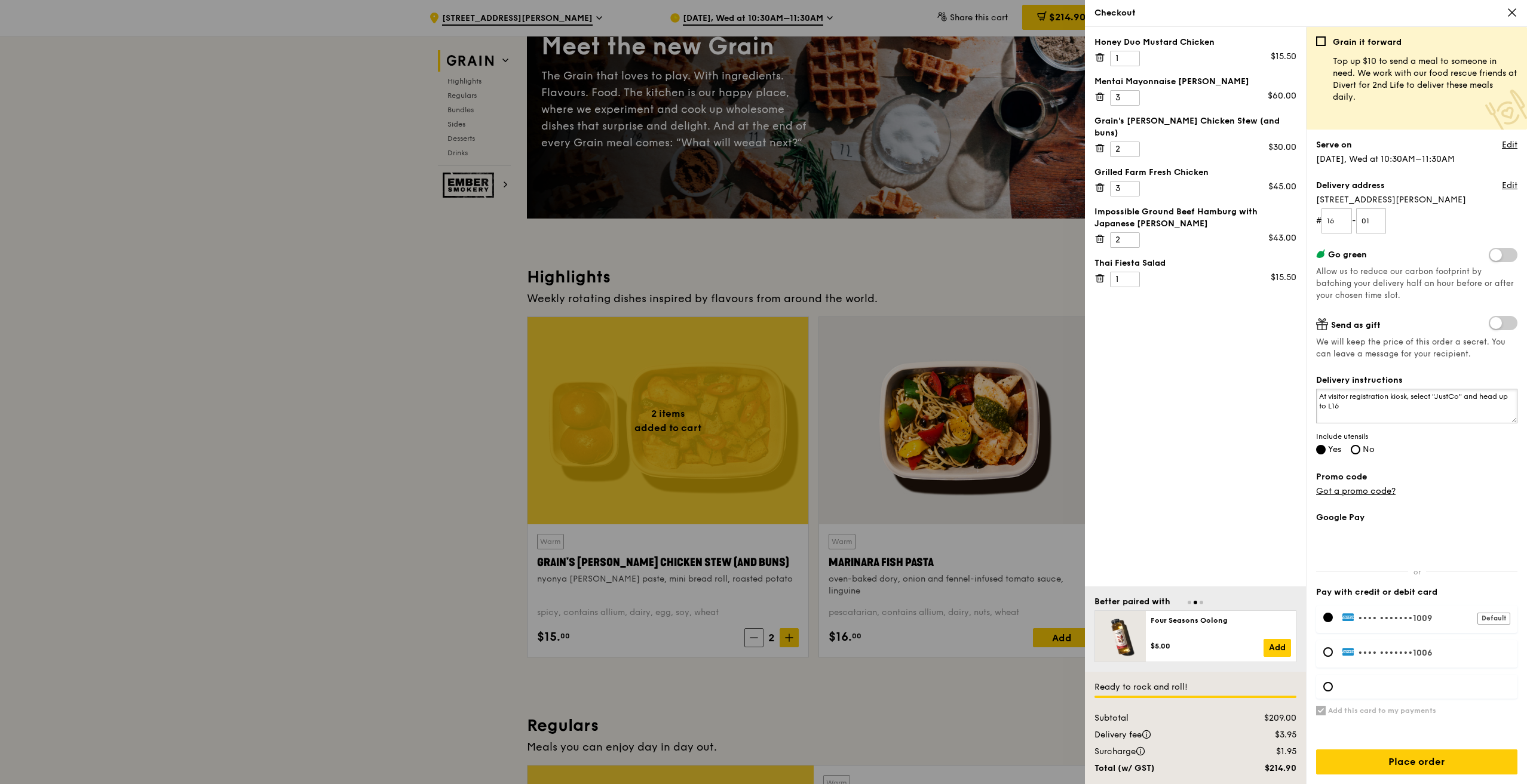
scroll to position [119, 0]
type textarea "At visitor registration kiosk, select "JustCo" and head up to L16"
click at [1329, 689] on div at bounding box center [1328, 686] width 10 height 10
click at [1401, 767] on input "Place order" at bounding box center [1417, 761] width 201 height 25
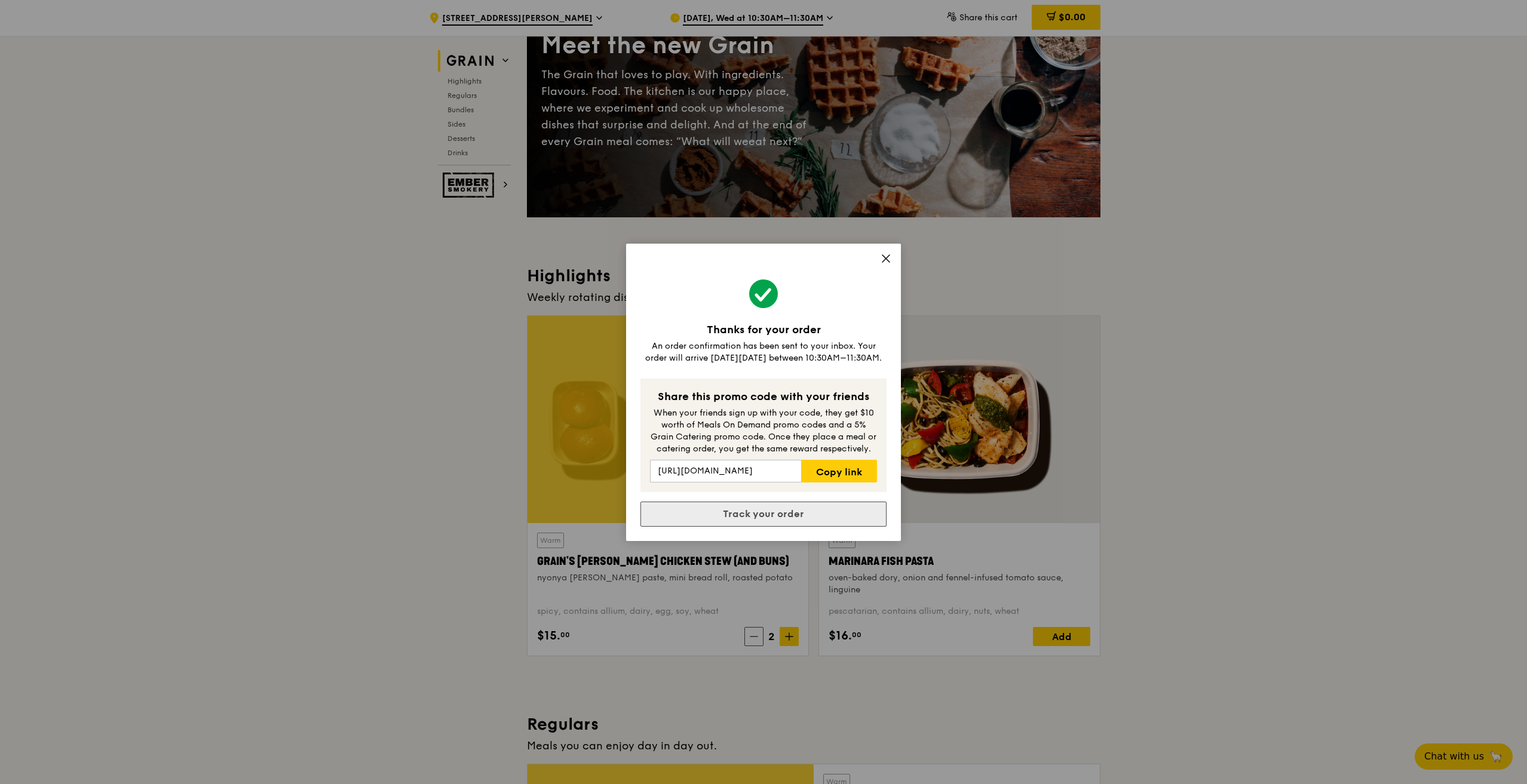
click at [775, 515] on link "Track your order" at bounding box center [764, 514] width 246 height 25
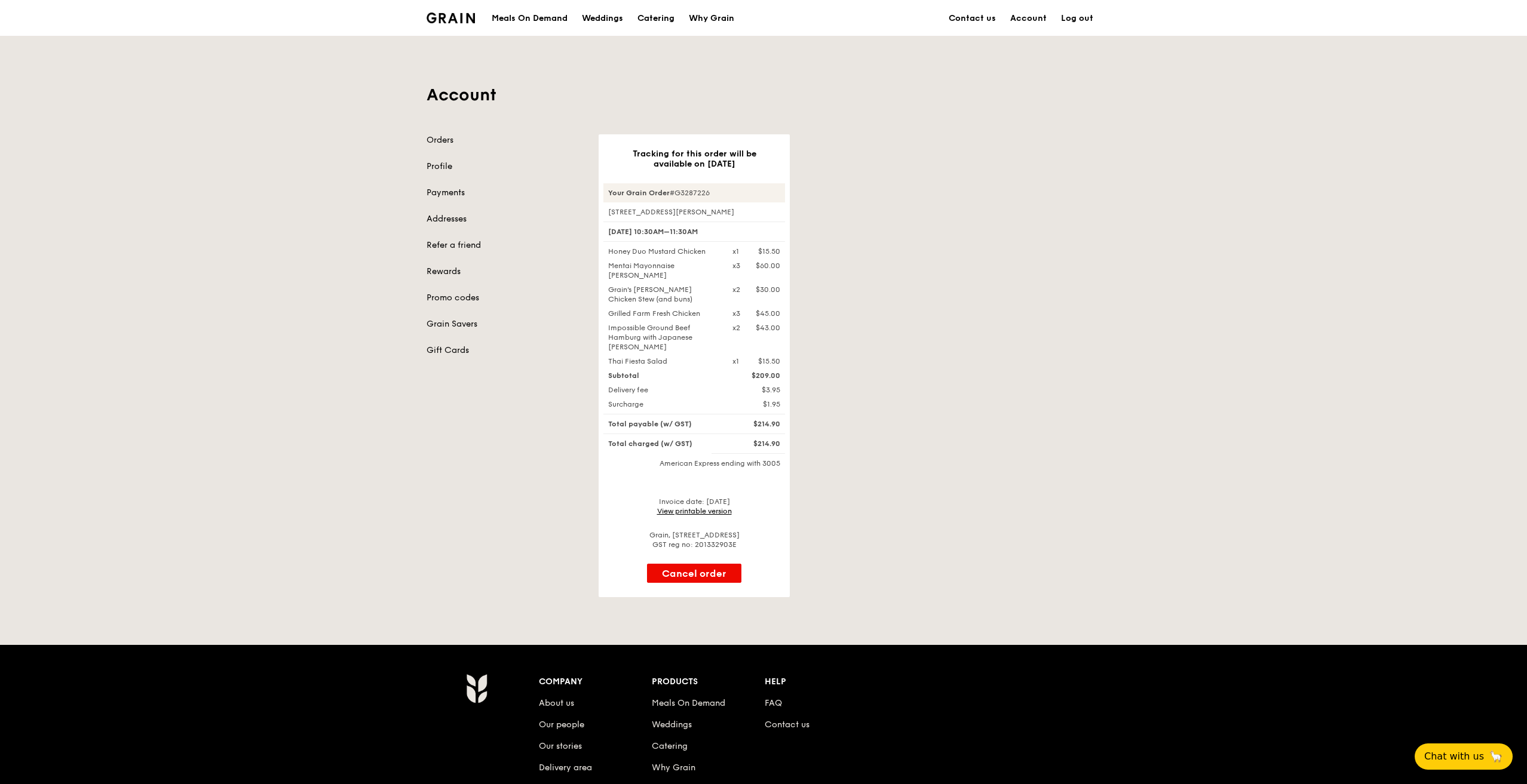
click at [704, 507] on link "View printable version" at bounding box center [694, 511] width 74 height 8
